Goal: Task Accomplishment & Management: Manage account settings

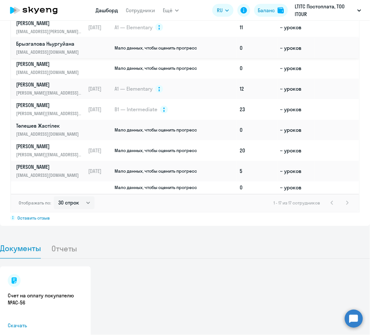
scroll to position [522, 0]
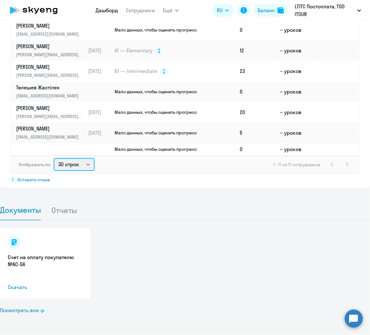
click at [82, 164] on select "30 строк 50 строк 100 строк" at bounding box center [74, 164] width 41 height 13
select select "100"
click at [54, 159] on select "30 строк 50 строк 100 строк" at bounding box center [74, 164] width 41 height 13
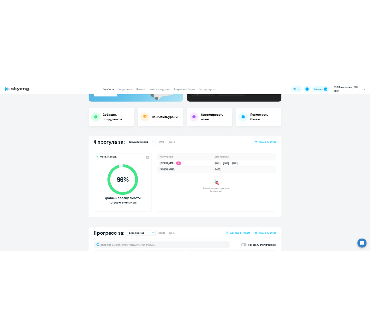
scroll to position [0, 0]
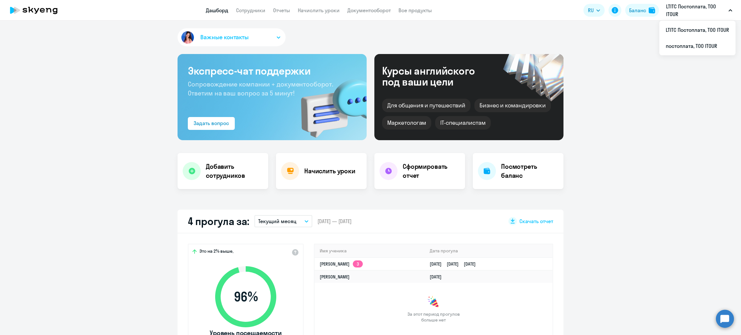
click at [246, 15] on app-header "Дашборд Сотрудники Отчеты Начислить уроки Документооборот Все продукты Дашборд …" at bounding box center [370, 10] width 741 height 21
click at [246, 11] on link "Сотрудники" at bounding box center [250, 10] width 29 height 6
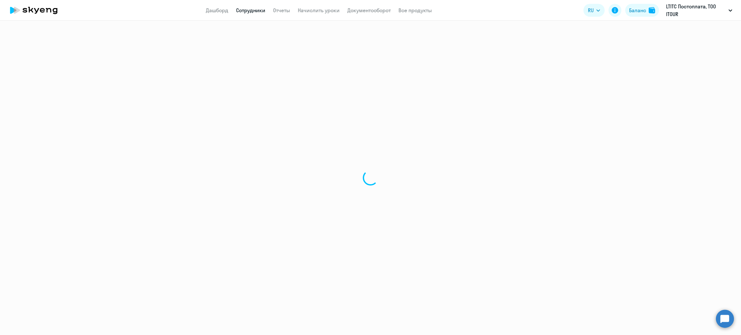
select select "30"
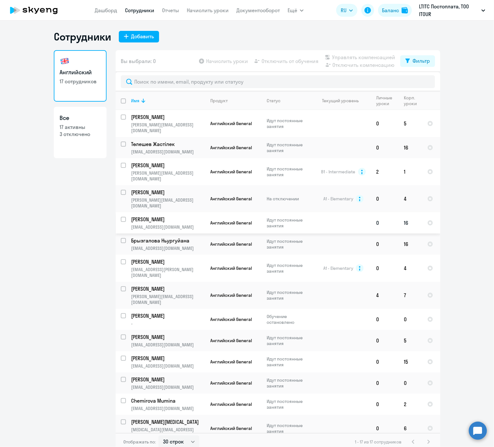
click at [121, 217] on input "select row 38455216" at bounding box center [127, 223] width 13 height 13
checkbox input "true"
click at [246, 59] on span "Отключить от обучения" at bounding box center [289, 61] width 57 height 8
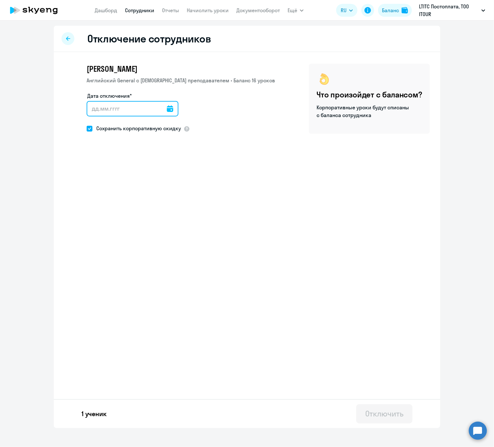
click at [122, 112] on input "Дата отключения*" at bounding box center [133, 108] width 92 height 15
type input "[DATE]"
drag, startPoint x: 105, startPoint y: 104, endPoint x: 104, endPoint y: 107, distance: 3.3
click at [104, 104] on input "[DATE]" at bounding box center [133, 108] width 92 height 15
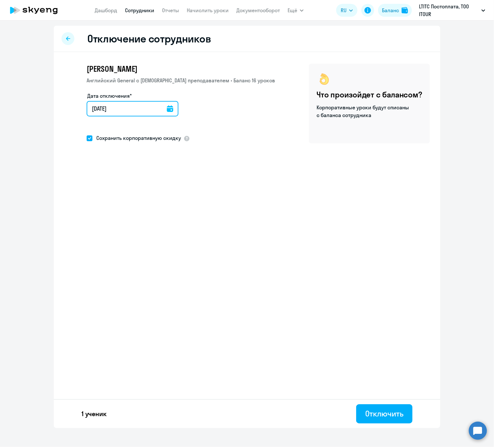
type input "30.02.025"
type input "[DATE]"
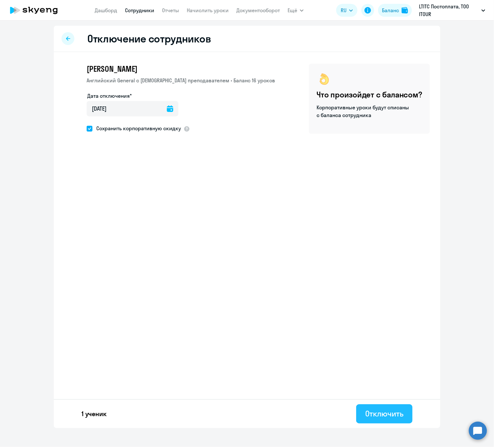
click at [246, 223] on div "Отключить" at bounding box center [384, 414] width 38 height 10
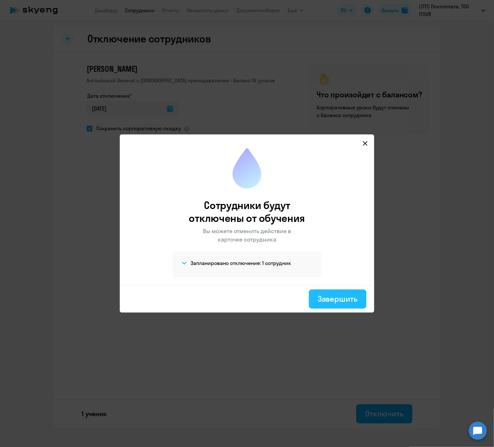
click at [246, 223] on div "Завершить" at bounding box center [338, 299] width 40 height 10
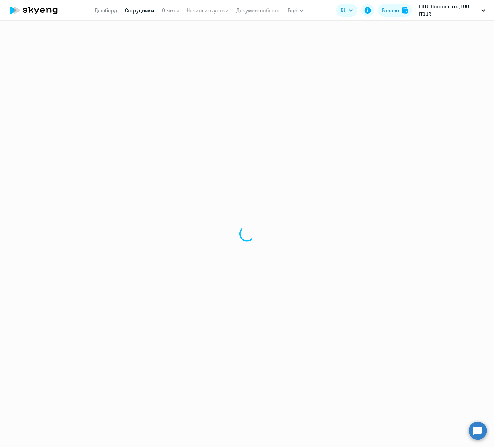
select select "30"
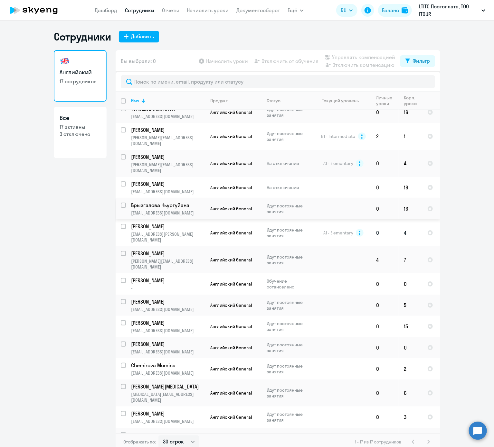
scroll to position [4, 0]
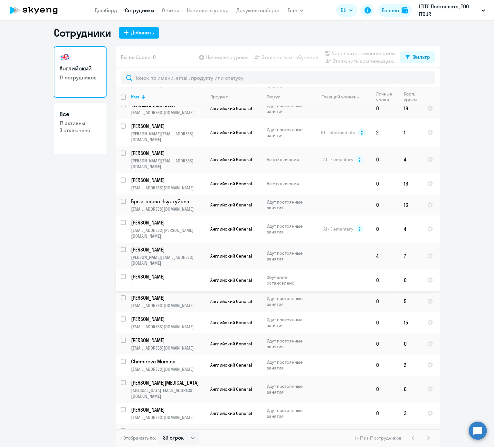
click at [121, 223] on input "select row 460877" at bounding box center [127, 280] width 13 height 13
checkbox input "true"
click at [246, 56] on span "Отключить от обучения" at bounding box center [289, 57] width 57 height 8
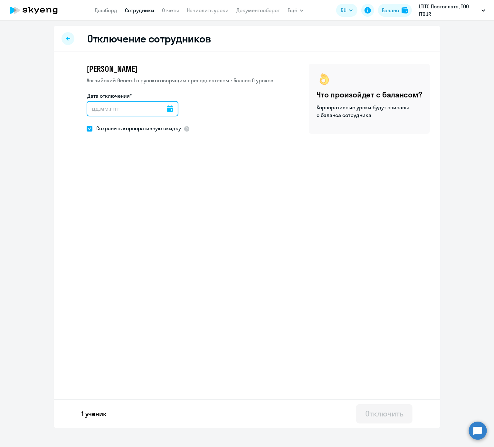
click at [135, 105] on input "Дата отключения*" at bounding box center [133, 108] width 92 height 15
type input "[DATE]"
drag, startPoint x: 97, startPoint y: 107, endPoint x: 85, endPoint y: 107, distance: 12.2
click at [85, 107] on div "[PERSON_NAME] General с [DEMOGRAPHIC_DATA] преподавателем • Баланс 0 уроков Дат…" at bounding box center [168, 104] width 209 height 80
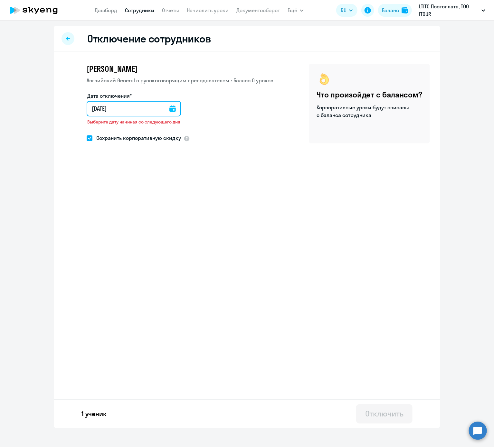
type input "30.82.025"
type input "[DATE]"
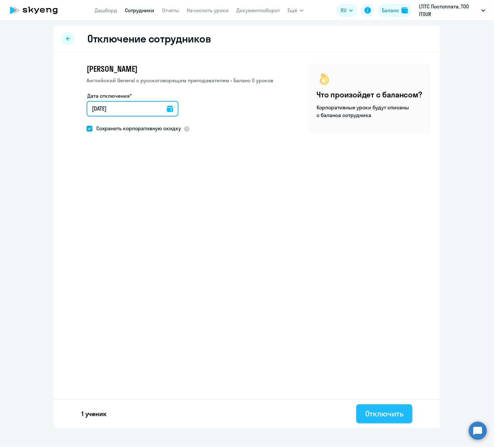
type input "[DATE]"
click at [246, 223] on button "Отключить" at bounding box center [384, 413] width 56 height 19
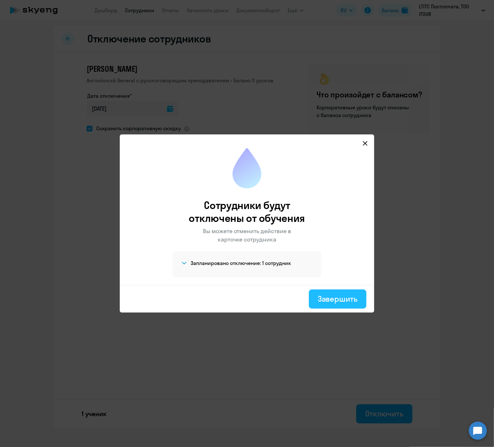
click at [246, 223] on div "Завершить" at bounding box center [338, 299] width 40 height 10
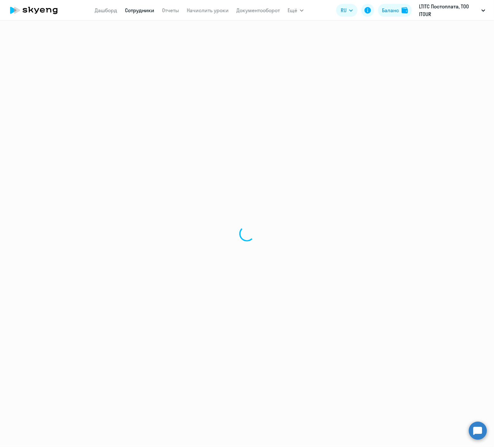
select select "30"
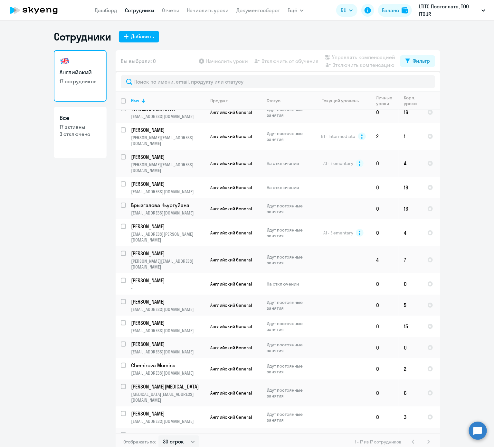
scroll to position [4, 0]
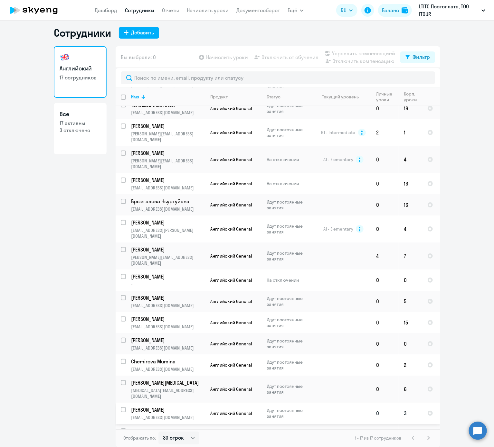
click at [121, 223] on input "select row 42289635" at bounding box center [127, 413] width 13 height 13
checkbox input "true"
click at [246, 60] on span "Отключить от обучения" at bounding box center [289, 57] width 57 height 8
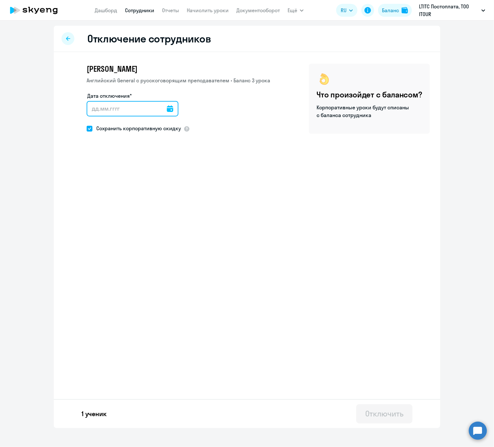
click at [126, 107] on input "Дата отключения*" at bounding box center [133, 108] width 92 height 15
type input "[DATE]"
click at [246, 223] on div "Отключить" at bounding box center [384, 414] width 38 height 10
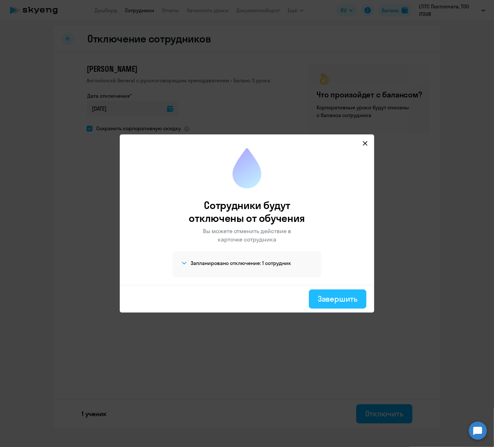
click at [246, 223] on button "Завершить" at bounding box center [338, 299] width 58 height 19
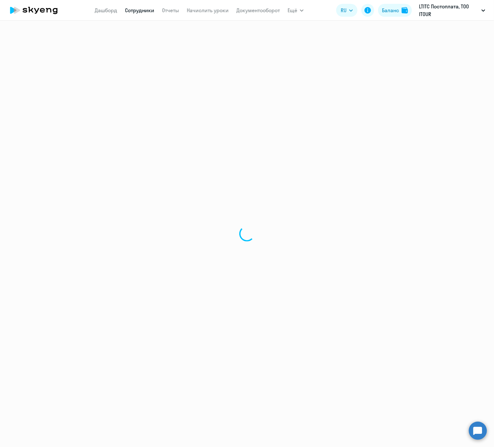
select select "30"
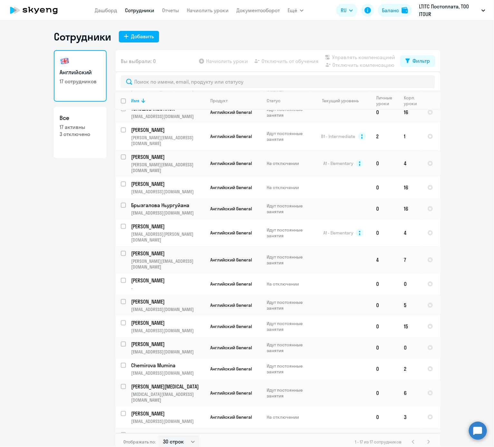
scroll to position [4, 0]
